Goal: Task Accomplishment & Management: Use online tool/utility

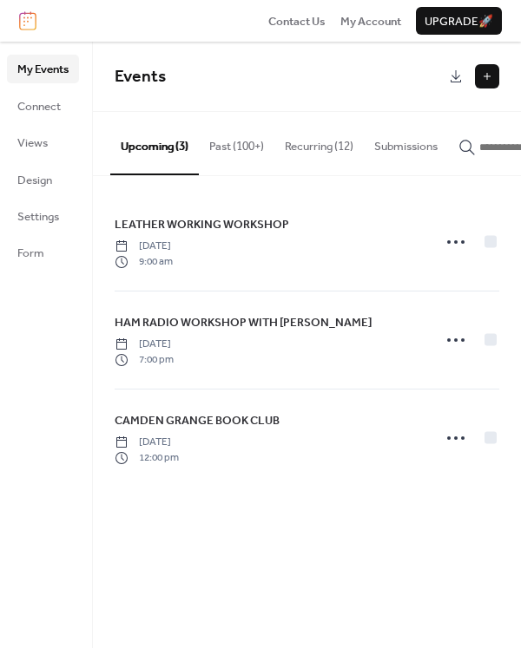
click at [217, 146] on button "Past (100+)" at bounding box center [237, 142] width 76 height 61
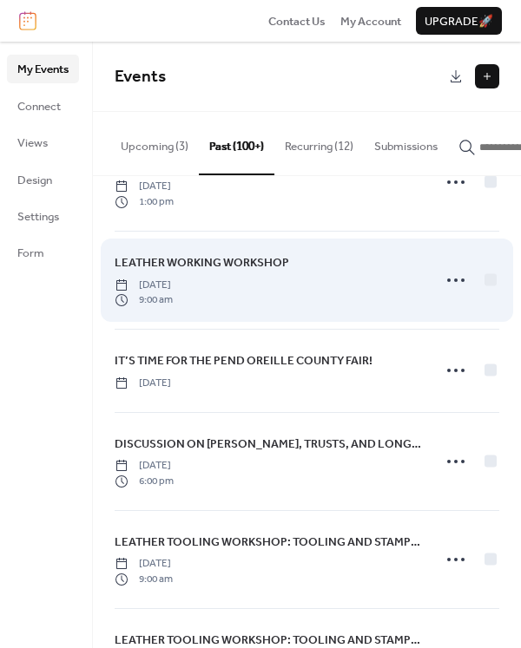
scroll to position [258, 0]
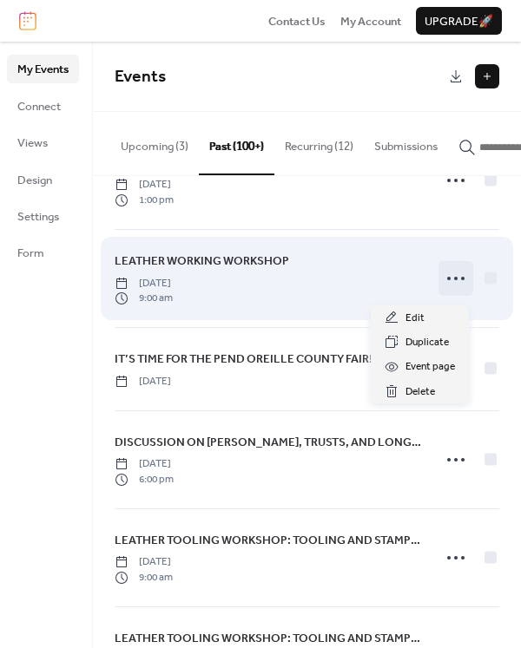
click at [447, 280] on circle at bounding box center [448, 278] width 3 height 3
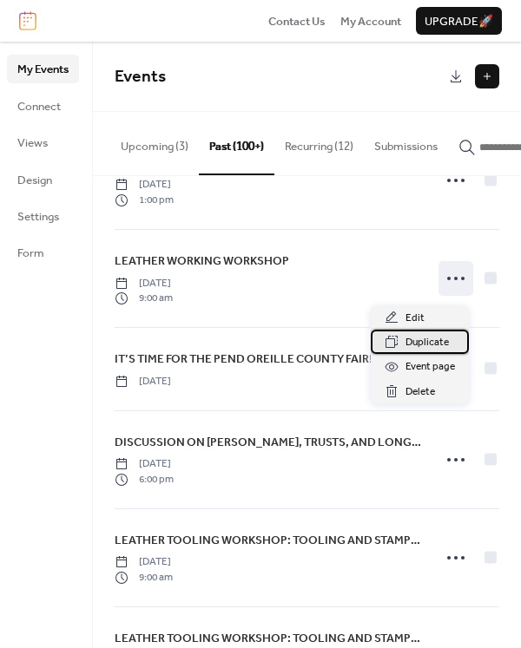
click at [413, 342] on span "Duplicate" at bounding box center [426, 342] width 43 height 17
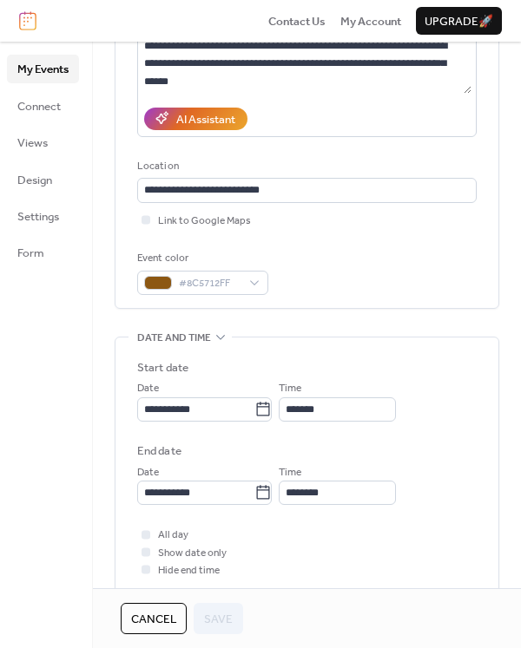
scroll to position [318, 0]
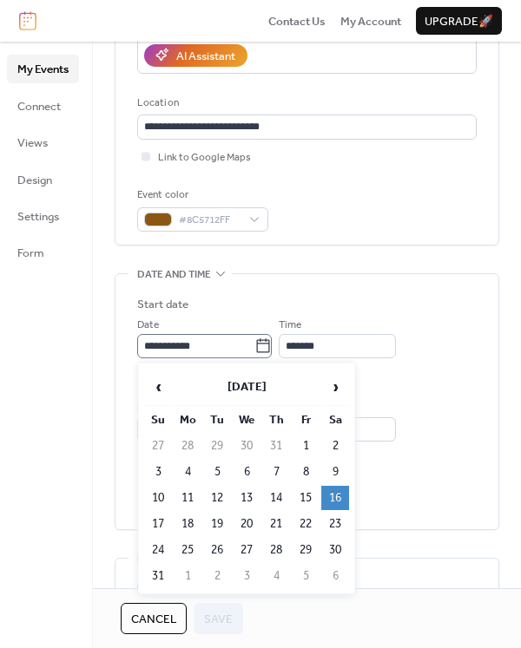
click at [272, 345] on icon at bounding box center [262, 346] width 17 height 17
click at [254, 345] on input "**********" at bounding box center [195, 346] width 117 height 24
click at [333, 388] on span "›" at bounding box center [335, 387] width 26 height 35
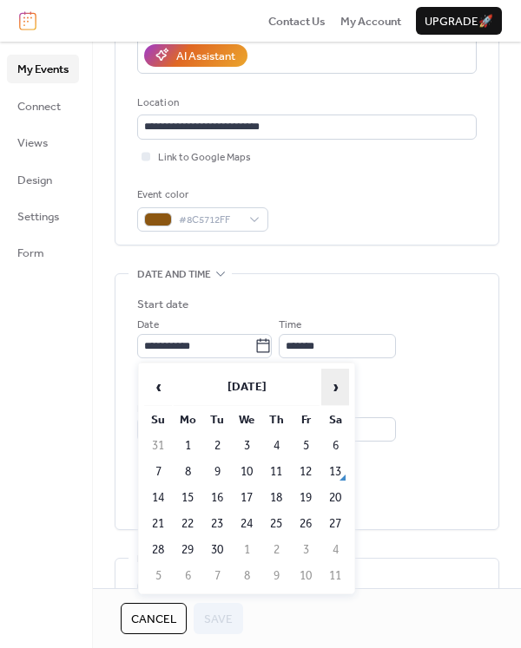
click at [333, 388] on span "›" at bounding box center [335, 387] width 26 height 35
click at [337, 493] on td "18" at bounding box center [335, 498] width 28 height 24
type input "**********"
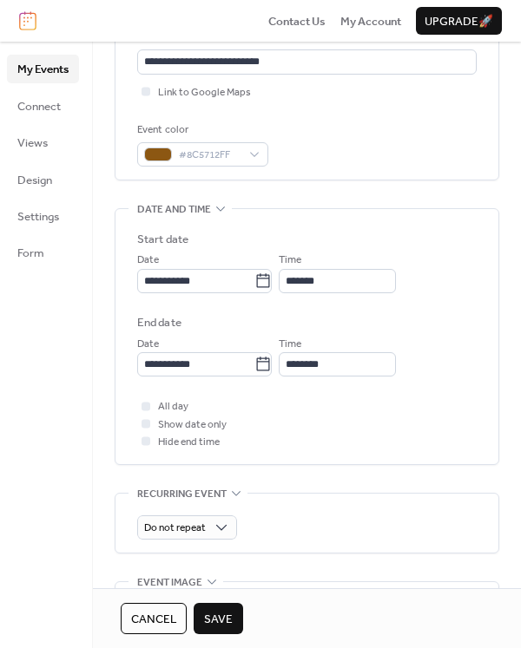
scroll to position [0, 0]
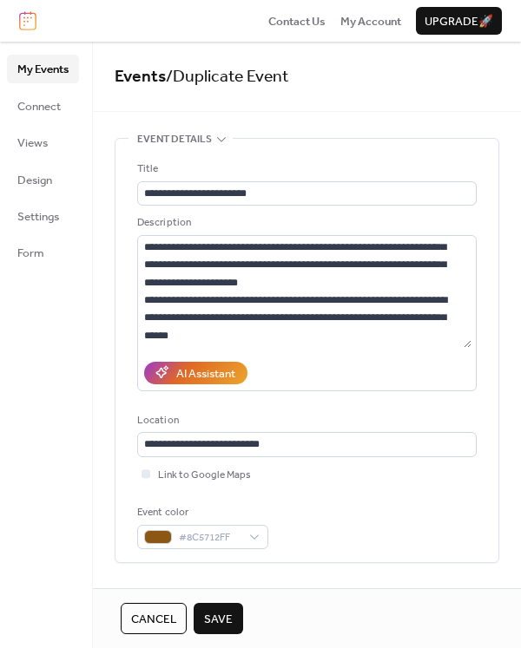
click at [220, 618] on span "Save" at bounding box center [218, 619] width 29 height 17
